Goal: Find specific page/section: Locate item on page

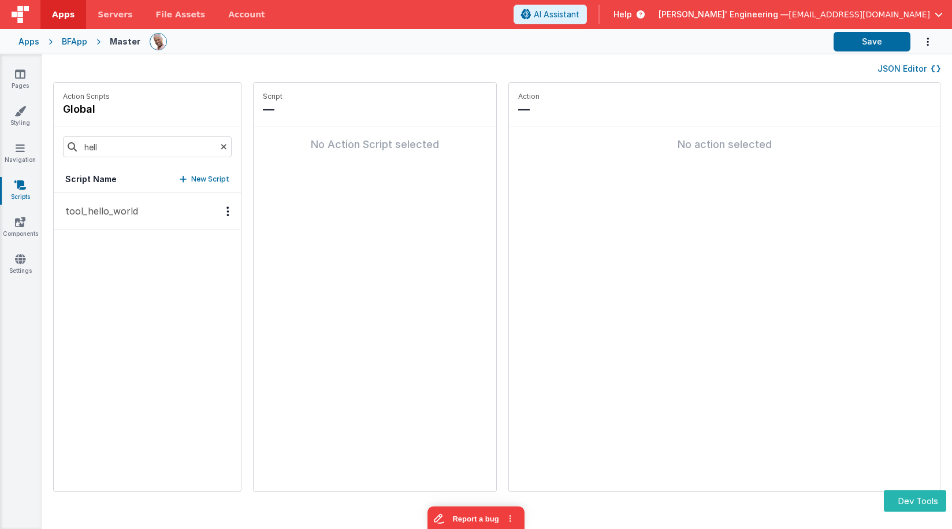
click at [121, 217] on p "tool_hello_world" at bounding box center [98, 211] width 80 height 14
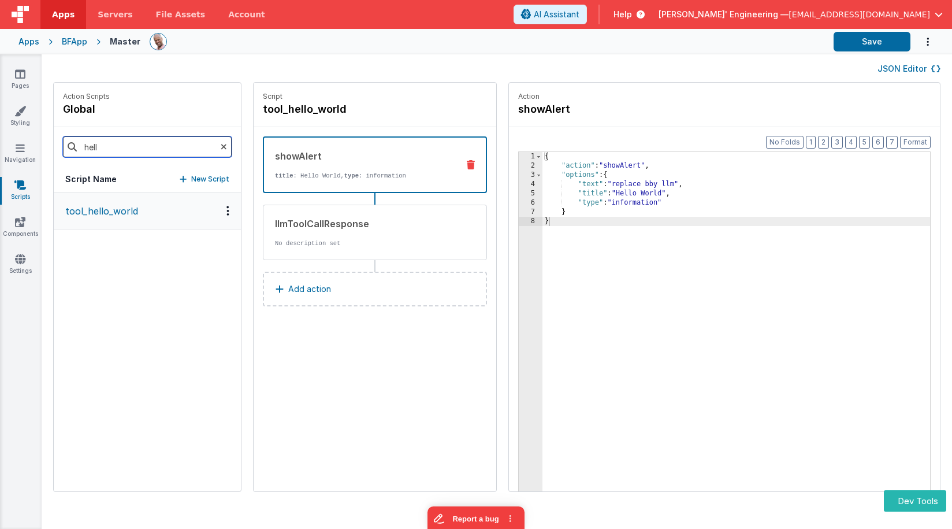
drag, startPoint x: 115, startPoint y: 149, endPoint x: 54, endPoint y: 144, distance: 60.8
click at [54, 144] on div "hell" at bounding box center [147, 146] width 187 height 39
type input "stream"
click at [119, 220] on button "assistantReceiveResultsStream" at bounding box center [147, 211] width 187 height 38
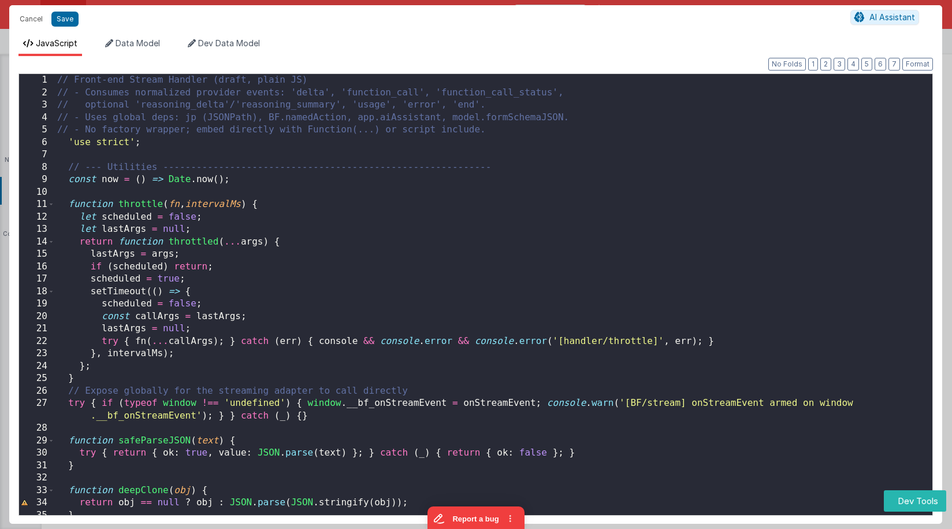
click at [713, 236] on div "// Front-end Stream Handler (draft, plain JS) // - Consumes normalized provider…" at bounding box center [493, 310] width 877 height 472
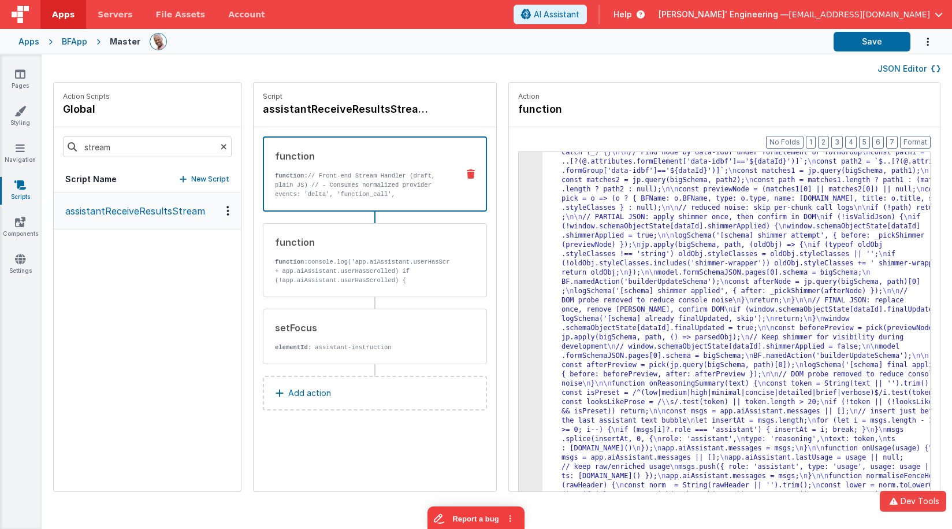
scroll to position [3414, 0]
